Goal: Contribute content: Add original content to the website for others to see

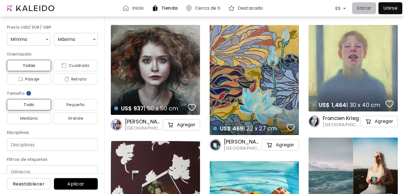
click at [361, 7] on p "Entrar" at bounding box center [364, 8] width 15 height 7
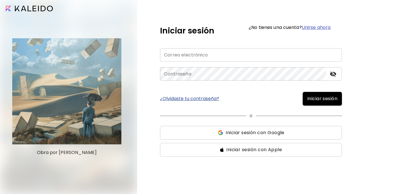
type input "**********"
click at [316, 95] on button "Iniciar sesión" at bounding box center [322, 99] width 39 height 14
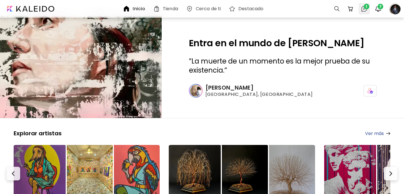
click at [368, 8] on span "1" at bounding box center [367, 7] width 6 height 6
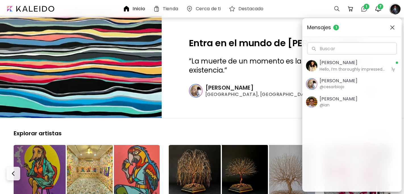
click at [330, 69] on h6 "Hello, I’m thoroughly impressed by your artworks on, your style and pieces are …" at bounding box center [353, 69] width 66 height 6
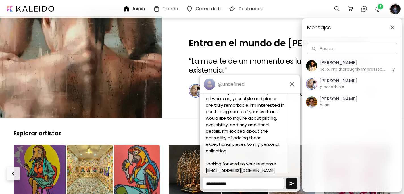
scroll to position [47, 0]
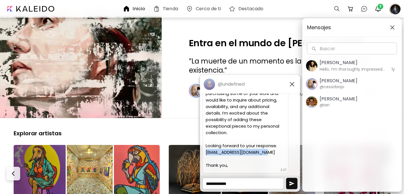
drag, startPoint x: 206, startPoint y: 152, endPoint x: 270, endPoint y: 156, distance: 64.4
click at [270, 156] on div "Hello, I’m thoroughly impressed by your artworks on, your style and pieces are …" at bounding box center [246, 113] width 80 height 111
drag, startPoint x: 270, startPoint y: 156, endPoint x: 240, endPoint y: 154, distance: 30.6
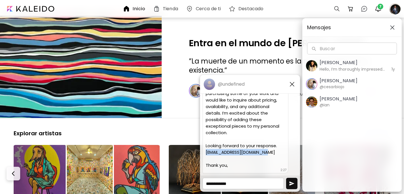
copy span "[EMAIL_ADDRESS][DOMAIN_NAME]"
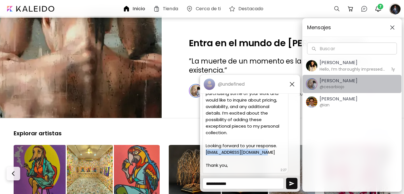
click at [336, 80] on h5 "[PERSON_NAME]" at bounding box center [339, 81] width 38 height 6
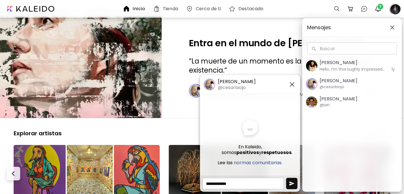
click at [326, 100] on h5 "[PERSON_NAME]" at bounding box center [339, 99] width 38 height 6
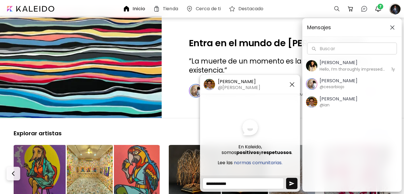
click at [393, 27] on img "button" at bounding box center [392, 27] width 5 height 5
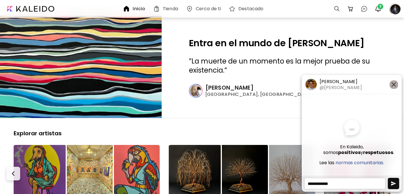
click at [394, 85] on img "button" at bounding box center [394, 84] width 7 height 7
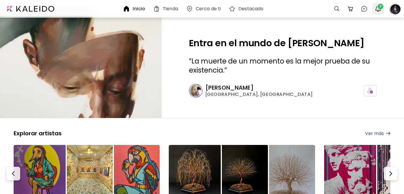
click at [378, 8] on img "button" at bounding box center [378, 8] width 7 height 7
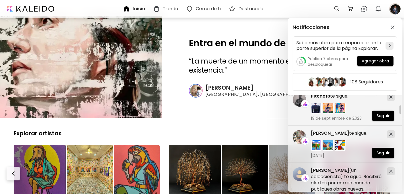
scroll to position [626, 0]
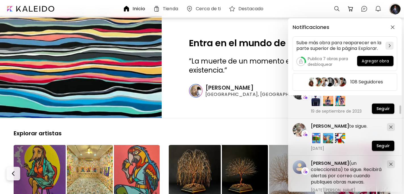
click at [258, 114] on div "Notificaciones Sube más obra para reaparecer en la parte superior de la página …" at bounding box center [202, 97] width 404 height 194
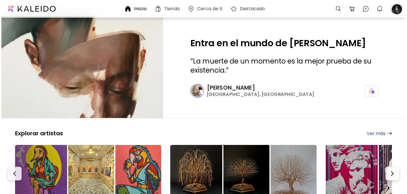
scroll to position [0, 0]
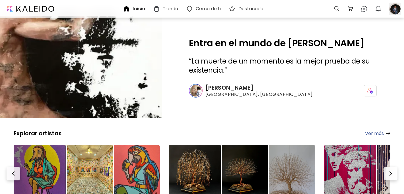
click at [399, 8] on div at bounding box center [395, 9] width 13 height 13
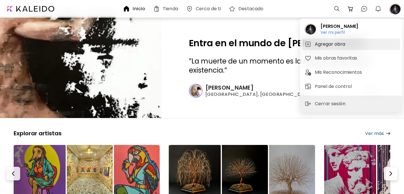
click at [336, 43] on h5 "Agregar obra" at bounding box center [331, 44] width 32 height 7
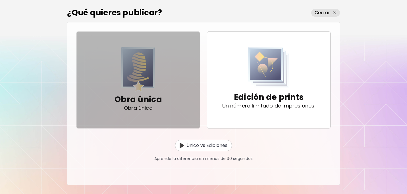
click at [150, 104] on p "Obra única" at bounding box center [138, 99] width 47 height 11
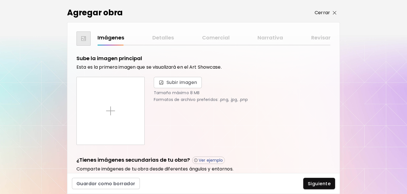
click at [333, 12] on img "button" at bounding box center [335, 13] width 4 height 4
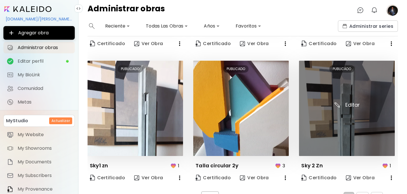
scroll to position [399, 0]
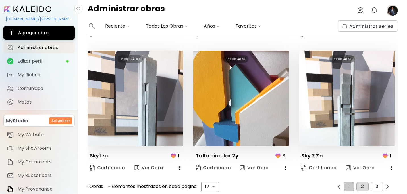
click at [361, 185] on span "2" at bounding box center [362, 187] width 3 height 5
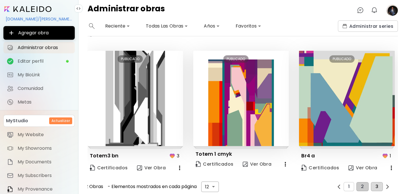
click at [375, 183] on button "3" at bounding box center [377, 187] width 12 height 9
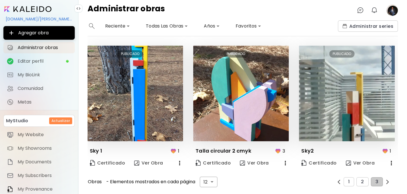
scroll to position [266, 0]
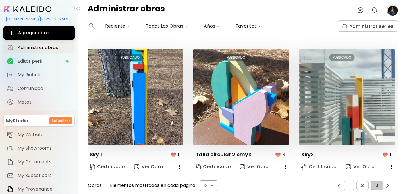
click at [386, 184] on img "button" at bounding box center [388, 186] width 4 height 4
click at [361, 183] on span "2" at bounding box center [362, 185] width 3 height 5
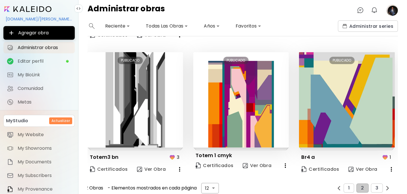
scroll to position [399, 0]
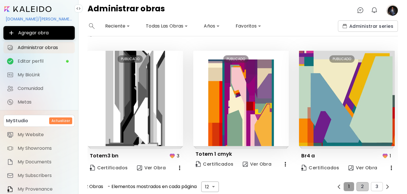
click at [349, 183] on button "1" at bounding box center [349, 187] width 11 height 9
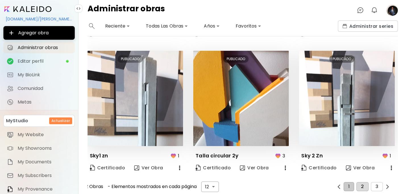
click at [358, 183] on button "2" at bounding box center [363, 187] width 12 height 9
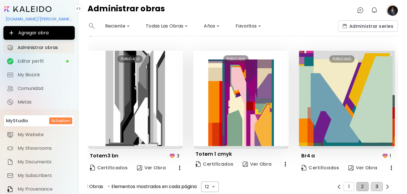
click at [376, 185] on span "3" at bounding box center [377, 187] width 3 height 5
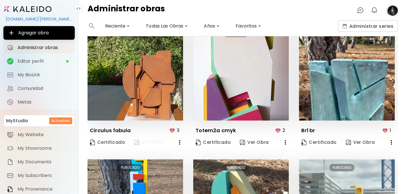
scroll to position [181, 0]
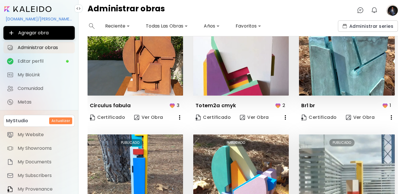
click at [179, 115] on icon "button" at bounding box center [179, 117] width 1 height 5
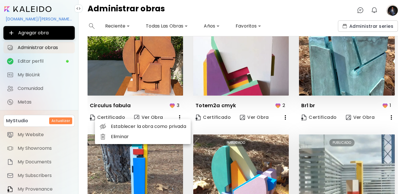
click at [150, 77] on div at bounding box center [203, 97] width 407 height 194
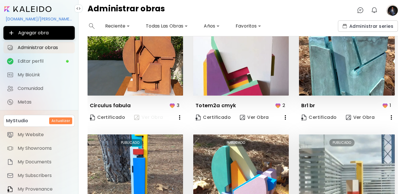
click at [145, 116] on span "Ver Obra" at bounding box center [148, 118] width 29 height 6
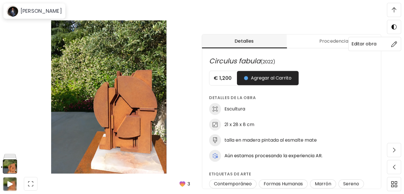
click at [396, 45] on img at bounding box center [395, 44] width 6 height 6
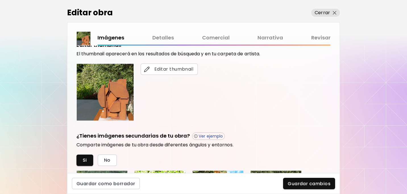
click at [220, 38] on link "Comercial" at bounding box center [216, 38] width 28 height 8
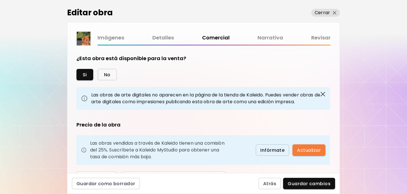
click at [107, 76] on span "No" at bounding box center [107, 75] width 7 height 6
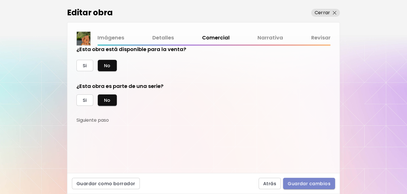
click at [291, 185] on span "Guardar cambios" at bounding box center [309, 184] width 43 height 6
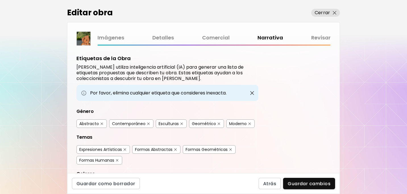
click at [321, 39] on link "Revisar" at bounding box center [320, 38] width 19 height 8
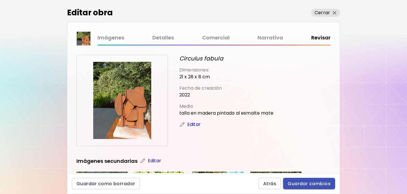
click at [322, 186] on span "Guardar cambios" at bounding box center [309, 184] width 43 height 6
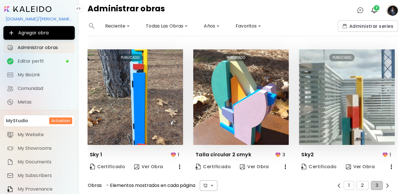
scroll to position [67, 0]
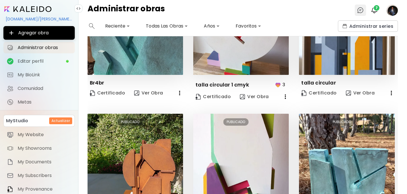
click at [360, 11] on img at bounding box center [360, 10] width 7 height 7
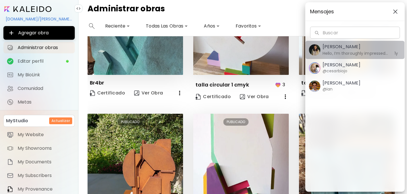
click at [345, 50] on h5 "[PERSON_NAME]" at bounding box center [356, 47] width 66 height 7
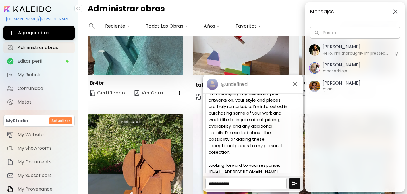
scroll to position [47, 0]
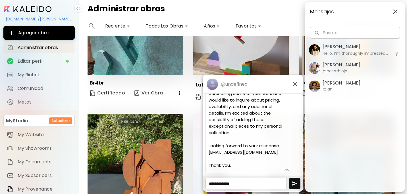
click at [36, 62] on div "Mensajes Buscar Buscar Chloe Torres Hello, I’m thoroughly impressed by your art…" at bounding box center [203, 97] width 407 height 194
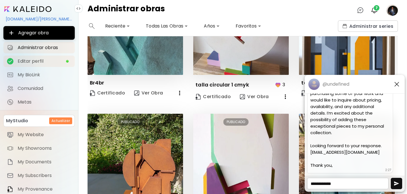
click at [35, 62] on span "Editar perfil" at bounding box center [42, 62] width 48 height 6
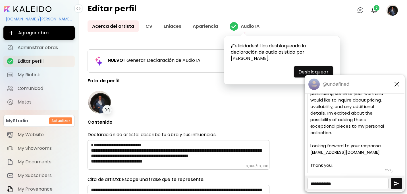
type input "*****"
type input "**********"
click at [397, 83] on img "button" at bounding box center [397, 84] width 7 height 7
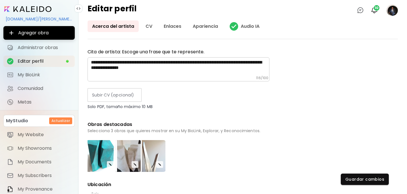
scroll to position [104, 0]
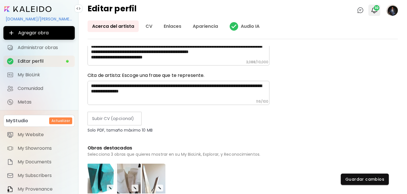
click at [375, 7] on span "10" at bounding box center [377, 8] width 6 height 6
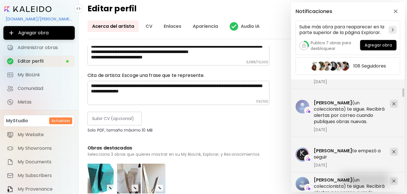
scroll to position [483, 0]
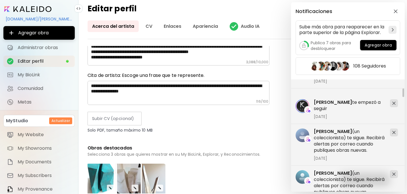
click at [277, 18] on div "Notificaciones Sube más obra para reaparecer en la parte superior de la página …" at bounding box center [203, 97] width 407 height 194
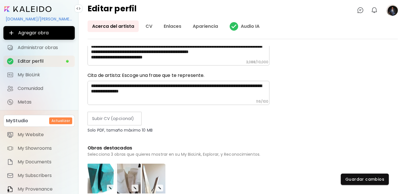
click at [392, 11] on image at bounding box center [392, 10] width 11 height 11
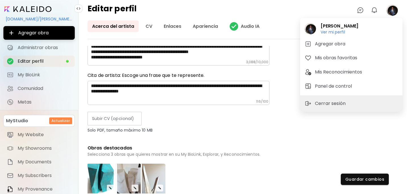
click at [361, 10] on div at bounding box center [203, 97] width 407 height 194
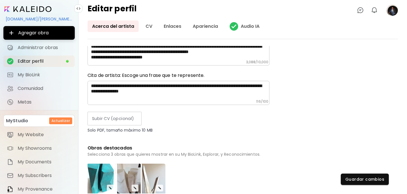
click at [361, 10] on img at bounding box center [360, 10] width 7 height 7
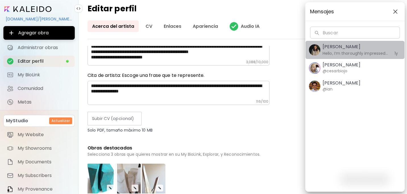
click at [337, 51] on h6 "Hello, I’m thoroughly impressed by your artworks on, your style and pieces are …" at bounding box center [356, 53] width 66 height 6
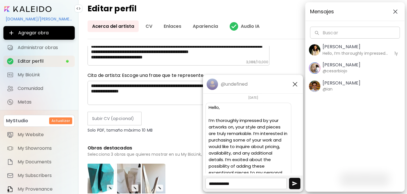
scroll to position [47, 0]
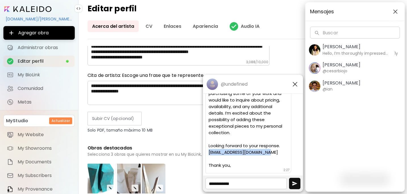
drag, startPoint x: 209, startPoint y: 155, endPoint x: 272, endPoint y: 158, distance: 63.2
click at [272, 158] on div "Hello, I’m thoroughly impressed by your artworks on, your style and pieces are …" at bounding box center [249, 113] width 80 height 111
drag, startPoint x: 272, startPoint y: 158, endPoint x: 238, endPoint y: 152, distance: 34.4
copy span "[EMAIL_ADDRESS][DOMAIN_NAME]"
